Goal: Transaction & Acquisition: Purchase product/service

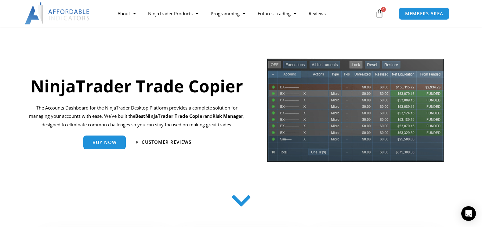
scroll to position [13, 0]
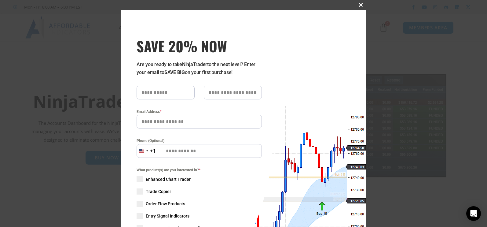
click at [358, 5] on span at bounding box center [361, 5] width 10 height 4
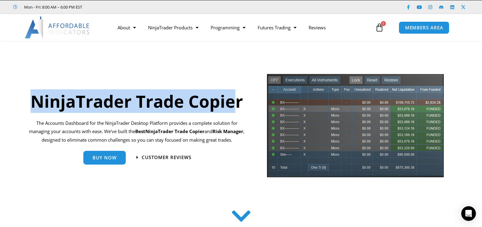
drag, startPoint x: 239, startPoint y: 104, endPoint x: 35, endPoint y: 98, distance: 204.1
click at [35, 98] on h1 "NinjaTrader Trade Copier" at bounding box center [137, 101] width 222 height 24
copy h1 "NinjaTrader Trade Copie"
click at [114, 157] on span "Buy Now" at bounding box center [105, 155] width 24 height 5
drag, startPoint x: 178, startPoint y: 101, endPoint x: 30, endPoint y: 103, distance: 148.7
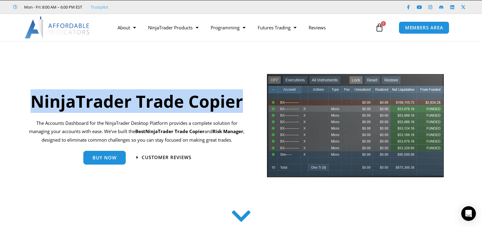
click at [30, 103] on h1 "NinjaTrader Trade Copier" at bounding box center [137, 101] width 222 height 24
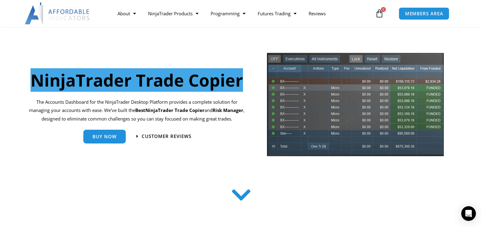
scroll to position [60, 0]
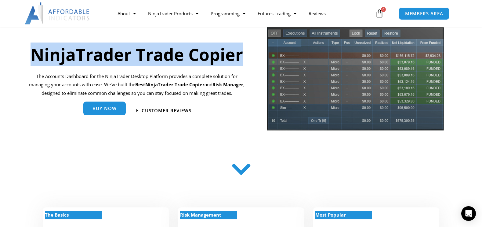
click at [118, 112] on link "Buy Now" at bounding box center [104, 108] width 42 height 14
